Goal: Transaction & Acquisition: Book appointment/travel/reservation

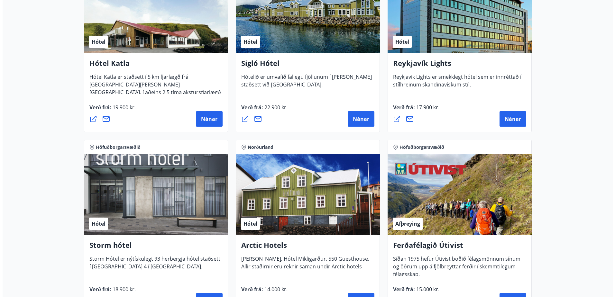
scroll to position [597, 0]
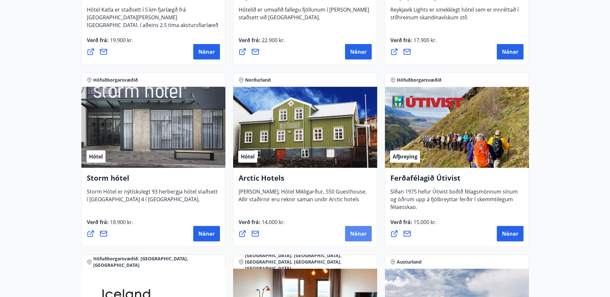
click at [354, 231] on span "Nánar" at bounding box center [358, 233] width 16 height 7
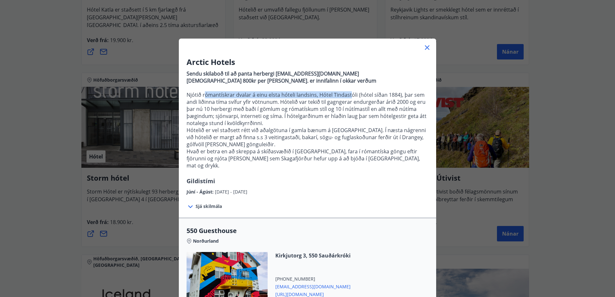
drag, startPoint x: 208, startPoint y: 93, endPoint x: 348, endPoint y: 94, distance: 140.2
click at [348, 94] on p "Njótið rómantískrar dvalar á einu elsta hóteli landsins, Hótel Tindastóli (hóte…" at bounding box center [307, 108] width 242 height 35
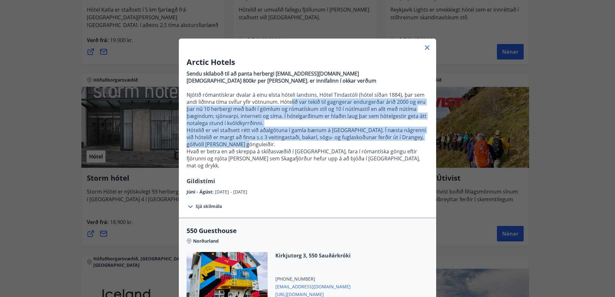
drag, startPoint x: 287, startPoint y: 104, endPoint x: 379, endPoint y: 141, distance: 99.0
click at [379, 141] on p "Sendu skilaboð til að panta herbergi [EMAIL_ADDRESS][DOMAIN_NAME] Gistináttaska…" at bounding box center [307, 122] width 242 height 109
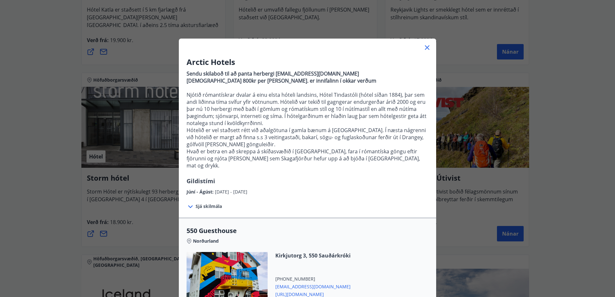
click at [212, 203] on span "Sjá skilmála" at bounding box center [208, 206] width 26 height 6
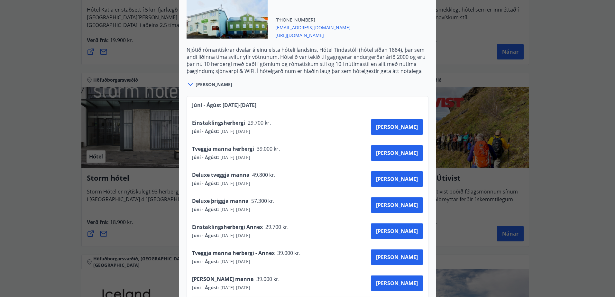
scroll to position [450, 0]
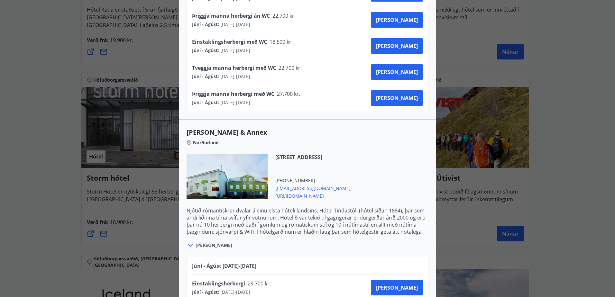
click at [564, 154] on div "Arctic Hotels Sendu skilaboð til að panta herbergi [EMAIL_ADDRESS][DOMAIN_NAME]…" at bounding box center [307, 148] width 615 height 297
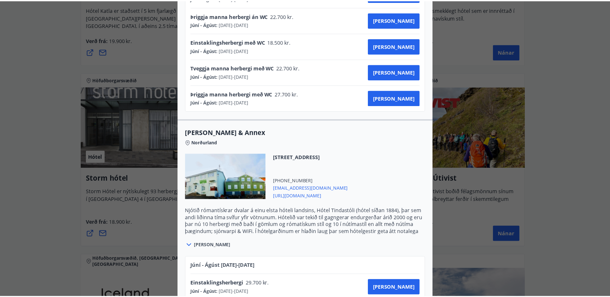
scroll to position [0, 0]
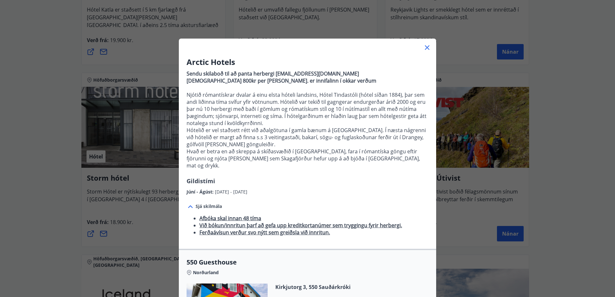
click at [423, 48] on icon at bounding box center [427, 48] width 8 height 8
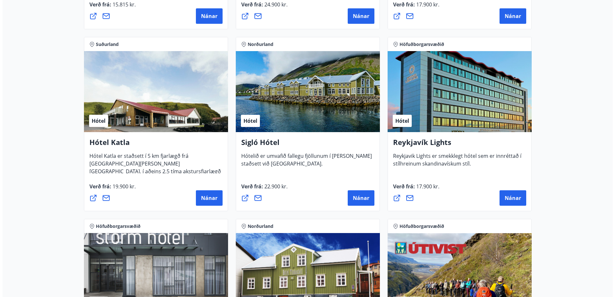
scroll to position [437, 0]
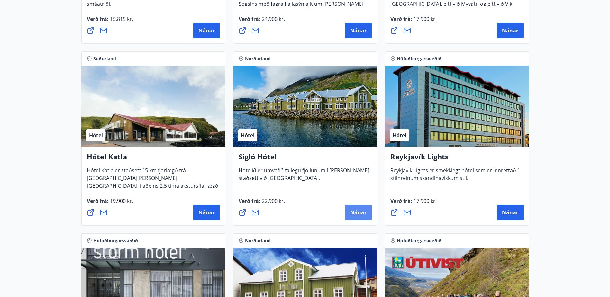
click at [359, 218] on button "Nánar" at bounding box center [358, 212] width 27 height 15
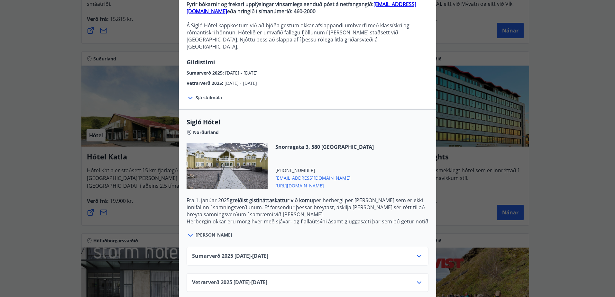
scroll to position [70, 0]
click at [420, 252] on icon at bounding box center [419, 256] width 8 height 8
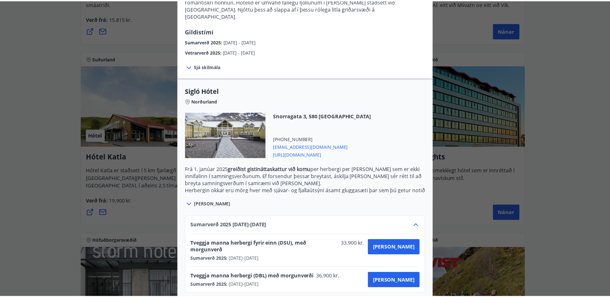
scroll to position [90, 0]
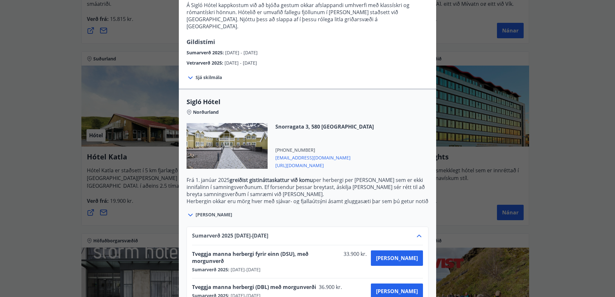
click at [548, 160] on div "Sigló Hótel Fyrir bókarnir og frekari upplýsingar vinsamlega senduð póst á netf…" at bounding box center [307, 58] width 615 height 297
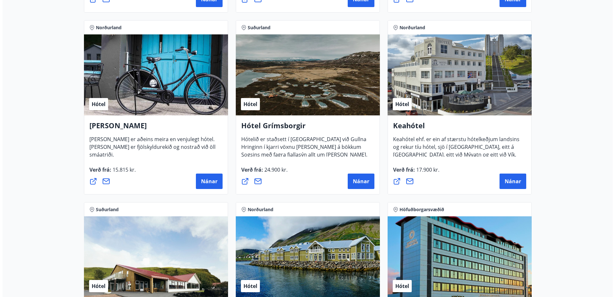
scroll to position [276, 0]
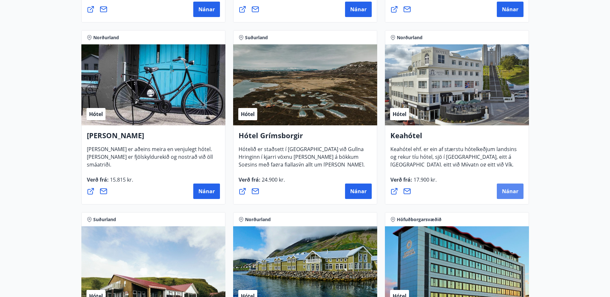
click at [511, 188] on span "Nánar" at bounding box center [510, 191] width 16 height 7
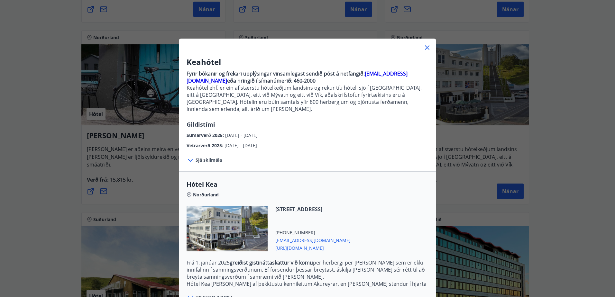
scroll to position [63, 0]
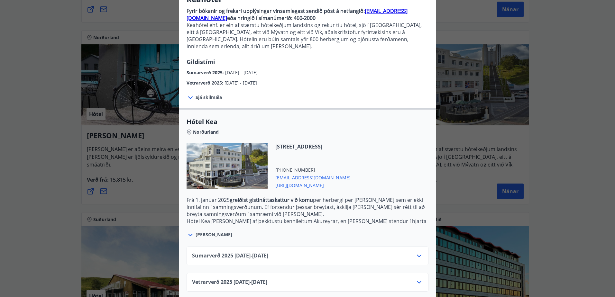
click at [416, 252] on icon at bounding box center [419, 256] width 8 height 8
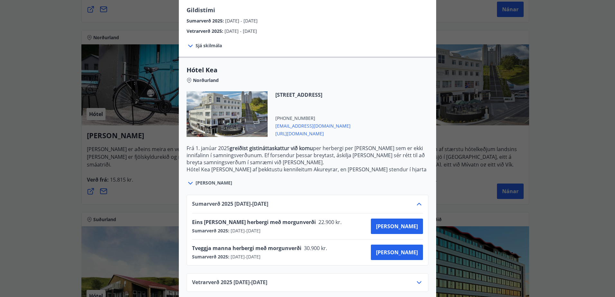
scroll to position [115, 0]
click at [519, 211] on div "Keahótel Fyrir bókanir og frekari upplýsingar vinsamlegast sendið póst á netfan…" at bounding box center [307, 148] width 615 height 297
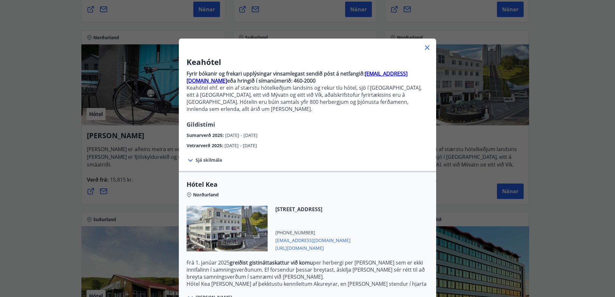
click at [426, 46] on icon at bounding box center [427, 47] width 5 height 5
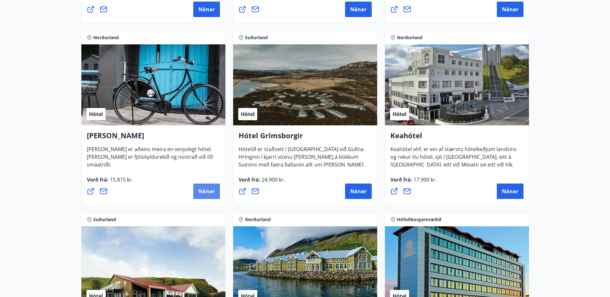
click at [208, 193] on span "Nánar" at bounding box center [206, 191] width 16 height 7
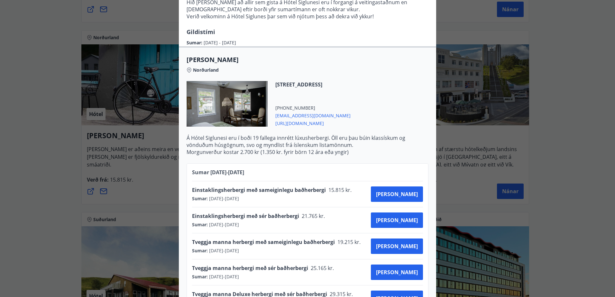
scroll to position [161, 0]
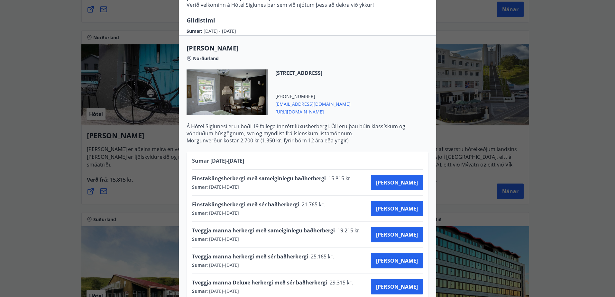
click at [581, 222] on div "Hótel Siglunes Ef þú hefur áhuga á að gista á fallegu og persónulegu hóteli sem…" at bounding box center [307, 148] width 615 height 297
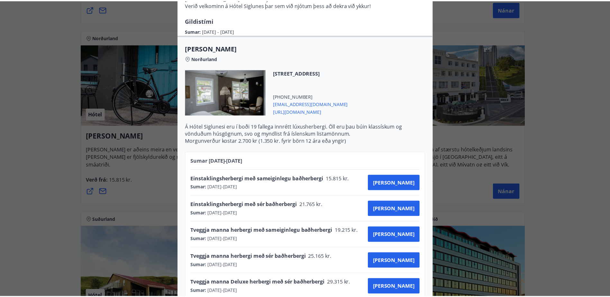
scroll to position [0, 0]
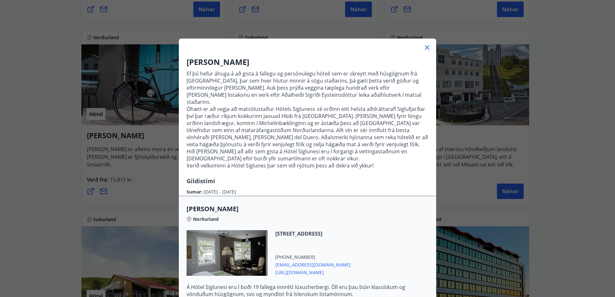
click at [427, 46] on icon at bounding box center [427, 48] width 8 height 8
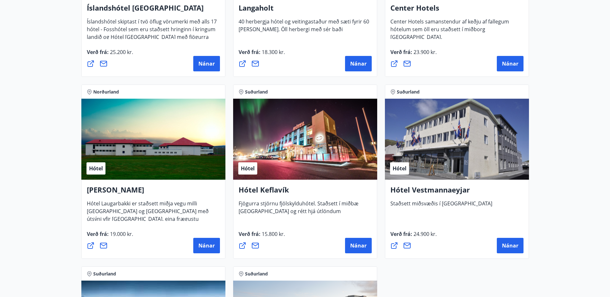
scroll to position [1497, 0]
